Goal: Download file/media

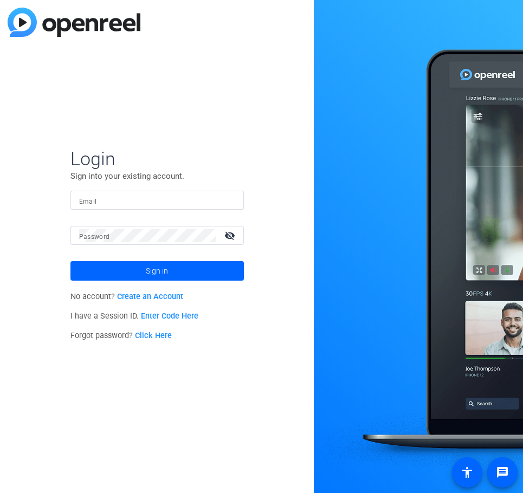
type input "[EMAIL_ADDRESS][DOMAIN_NAME]"
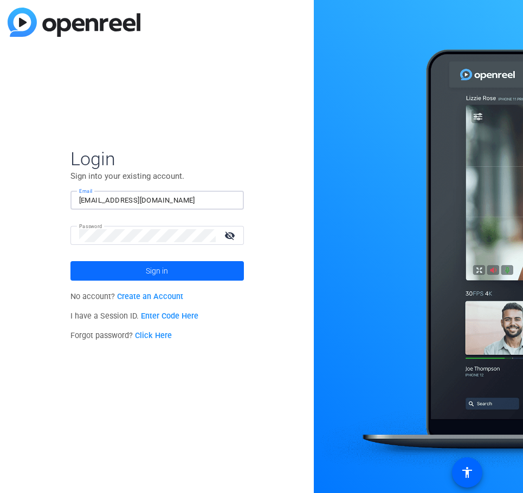
click at [153, 264] on span "Sign in" at bounding box center [157, 270] width 22 height 27
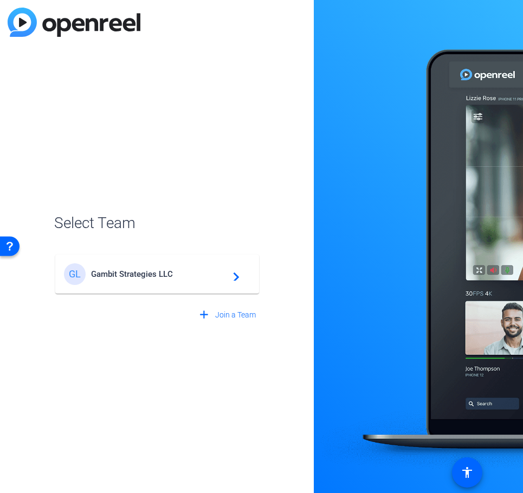
click at [157, 264] on div "GL Gambit Strategies LLC navigate_next" at bounding box center [157, 274] width 186 height 22
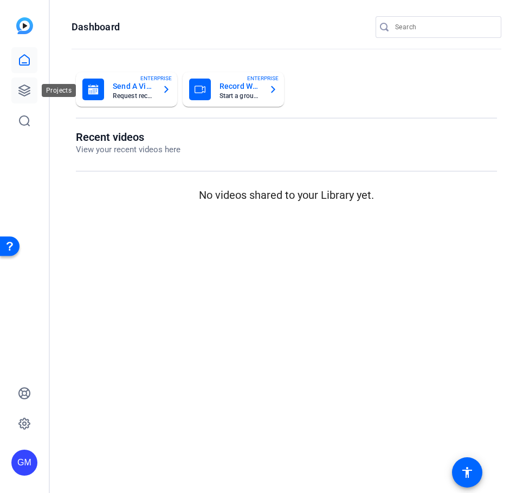
click at [20, 86] on icon at bounding box center [24, 90] width 13 height 13
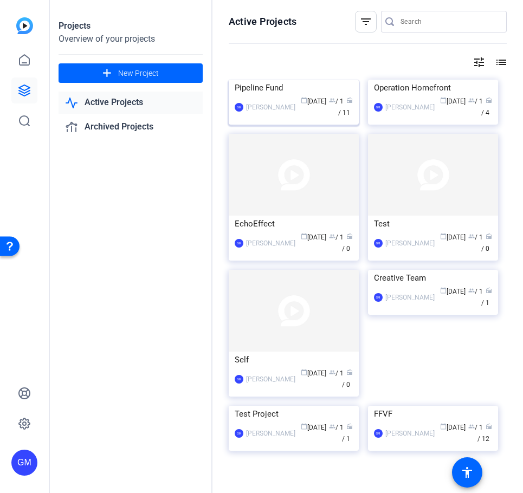
click at [292, 80] on img at bounding box center [294, 80] width 130 height 0
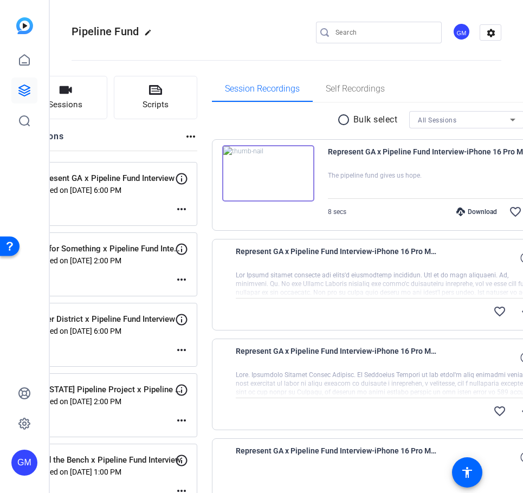
click at [157, 206] on div "Represent GA x Pipeline Fund Interview Expired on [DATE] 6:00 PM more_horiz" at bounding box center [110, 194] width 173 height 64
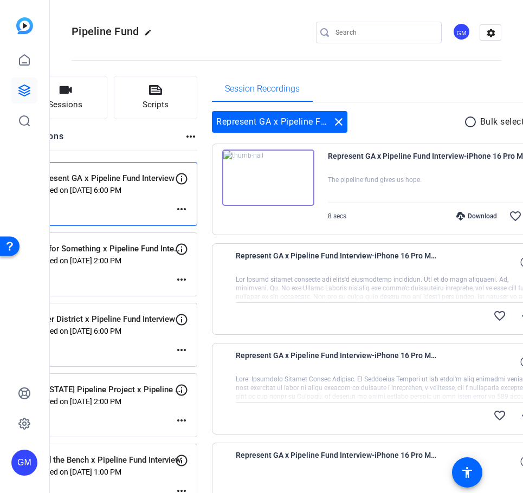
click at [157, 206] on div "Represent GA x Pipeline Fund Interview Expired on [DATE] 6:00 PM more_horiz" at bounding box center [110, 194] width 173 height 64
click at [331, 187] on div at bounding box center [441, 189] width 227 height 27
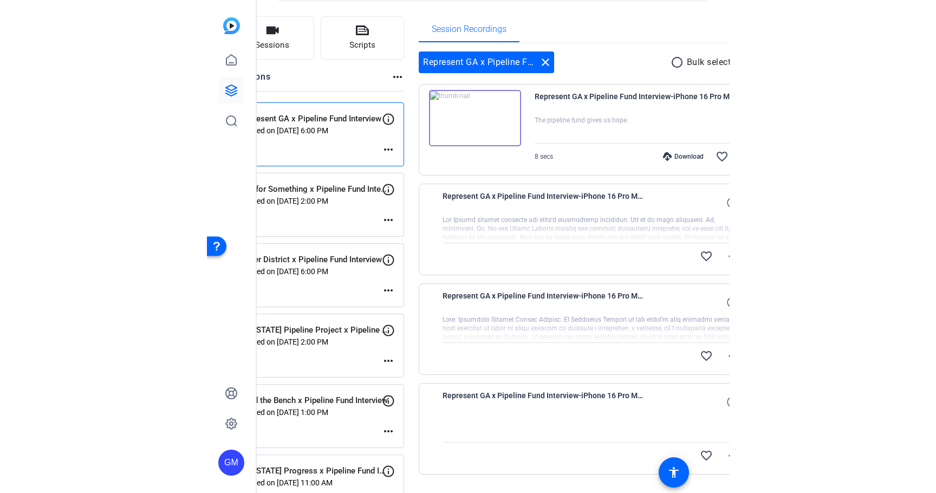
scroll to position [24, 0]
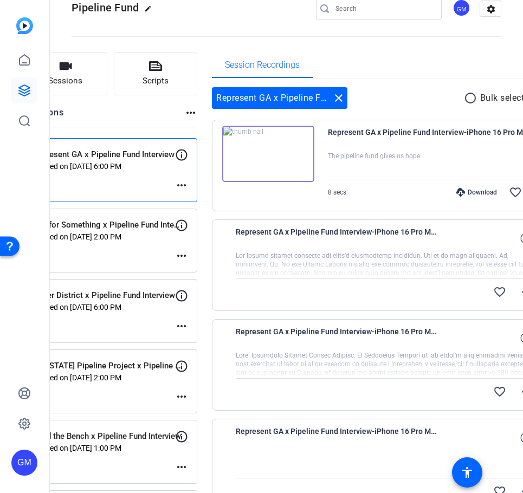
click at [400, 261] on div at bounding box center [387, 264] width 303 height 27
click at [519, 294] on mat-icon "more_horiz" at bounding box center [525, 292] width 13 height 13
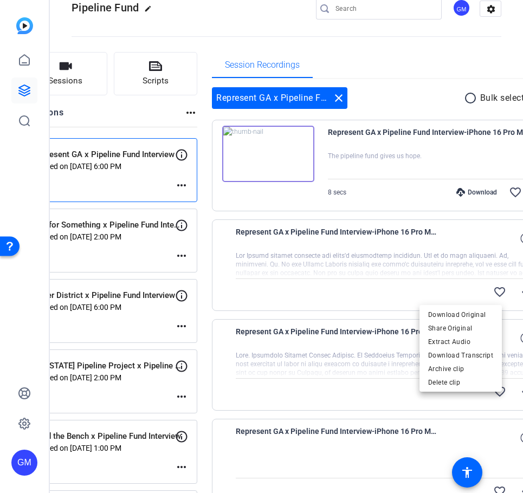
click at [392, 288] on div at bounding box center [261, 246] width 523 height 493
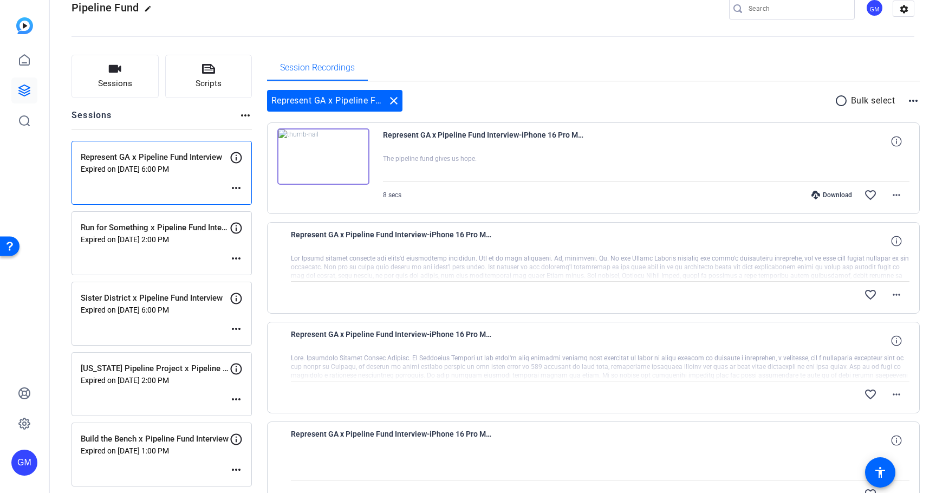
scroll to position [101, 0]
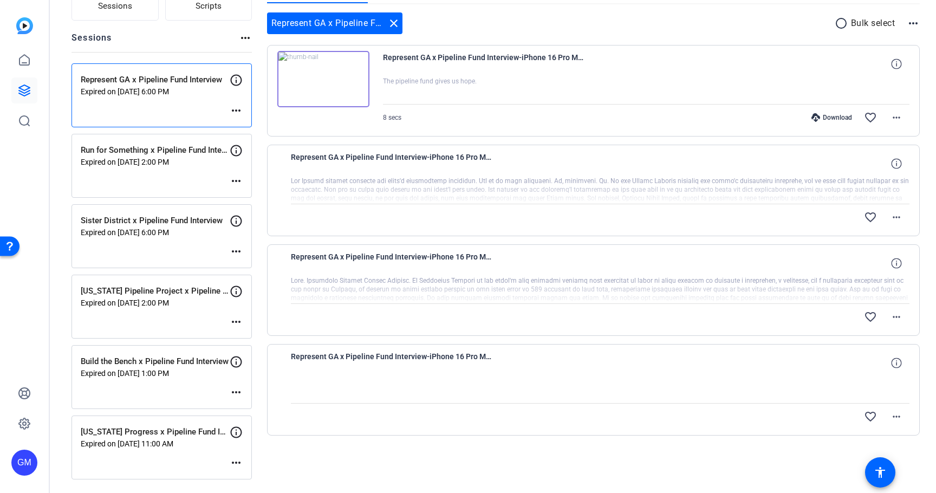
click at [151, 171] on div "Run for Something x Pipeline Fund Interview Expired on [DATE] 2:00 PM more_horiz" at bounding box center [162, 166] width 180 height 64
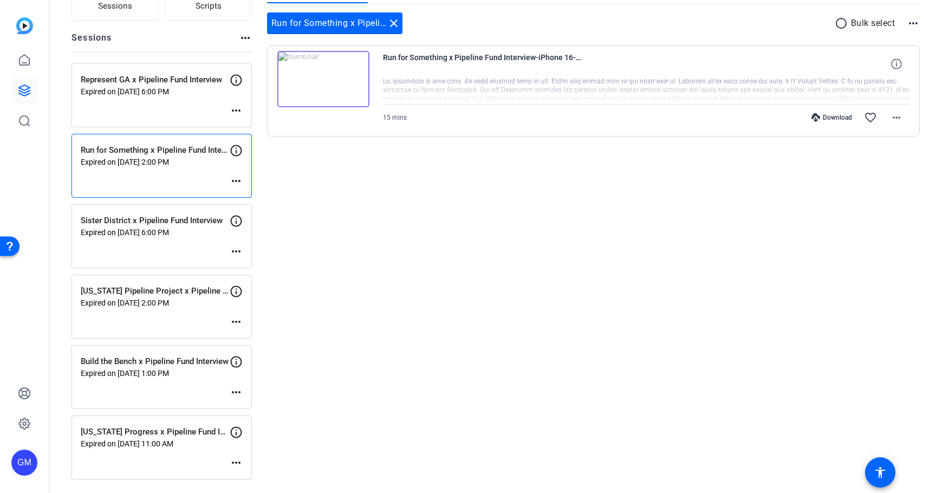
click at [522, 118] on div "Download" at bounding box center [831, 117] width 51 height 9
